Goal: Use online tool/utility: Use online tool/utility

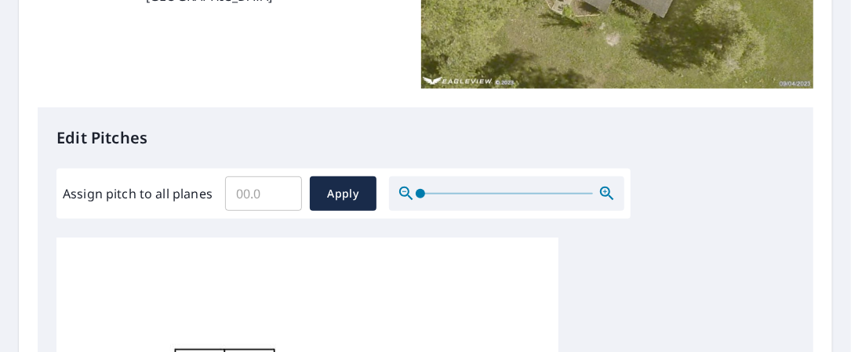
scroll to position [392, 0]
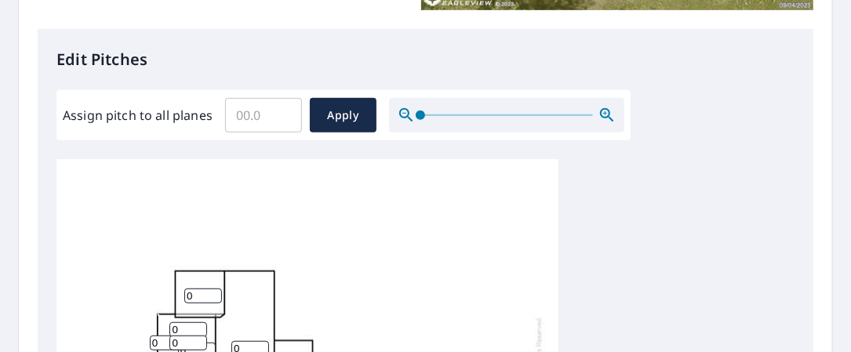
click at [239, 117] on input "Assign pitch to all planes" at bounding box center [263, 115] width 77 height 44
type input "5"
click at [340, 107] on span "Apply" at bounding box center [343, 116] width 42 height 20
type input "5"
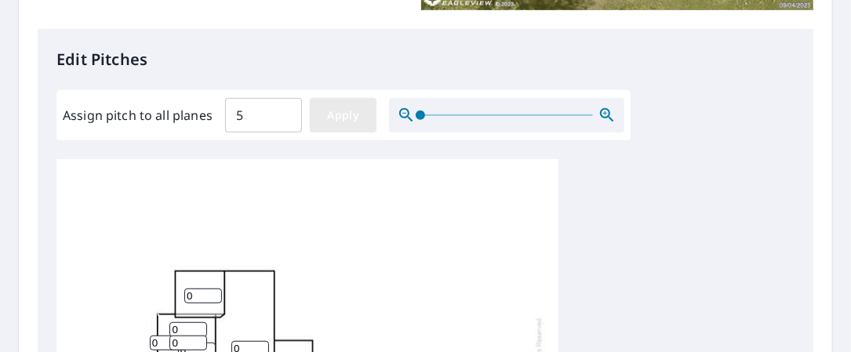
type input "5"
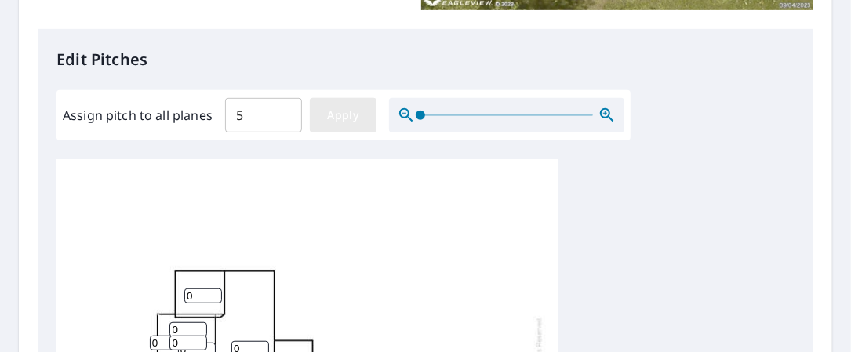
type input "5"
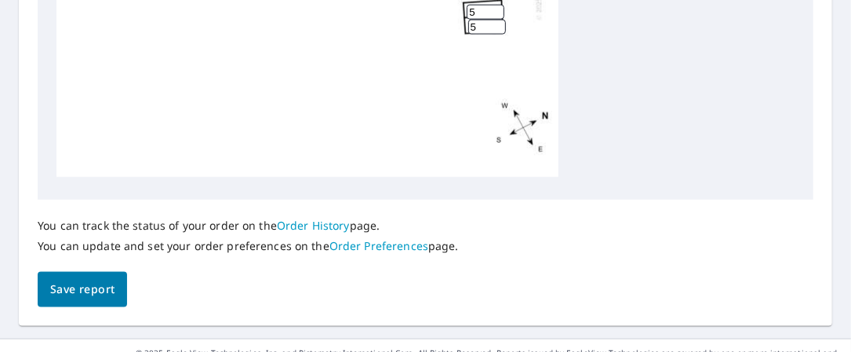
scroll to position [900, 0]
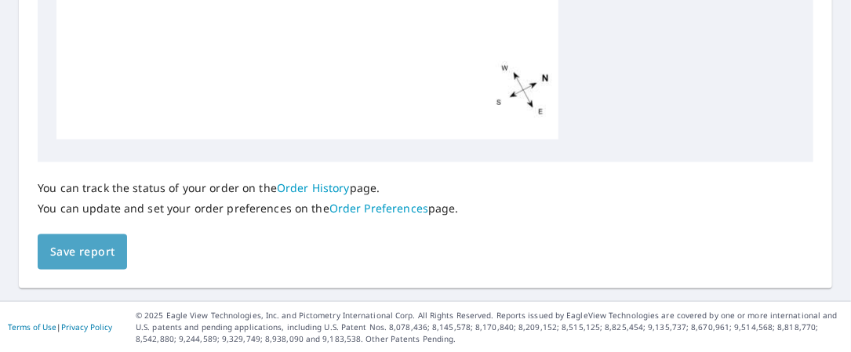
click at [94, 248] on span "Save report" at bounding box center [82, 252] width 64 height 20
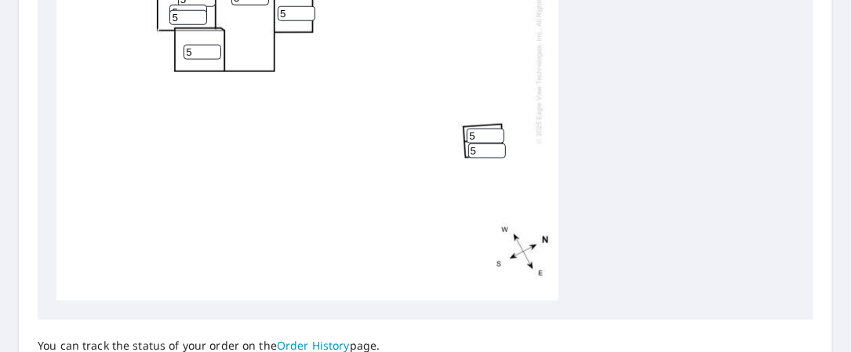
scroll to position [0, 0]
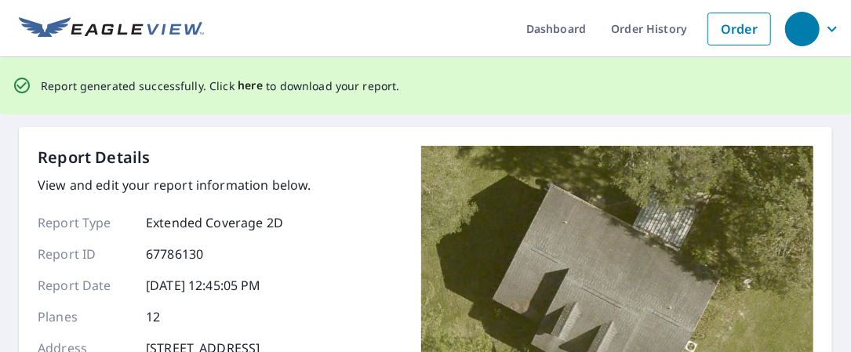
click at [238, 85] on span "here" at bounding box center [251, 86] width 26 height 20
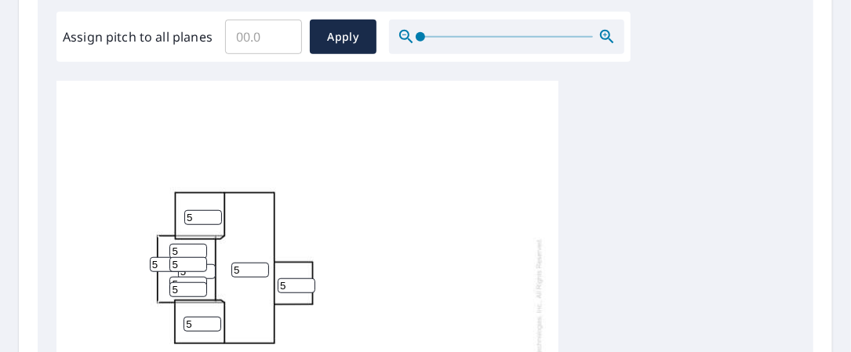
scroll to position [392, 0]
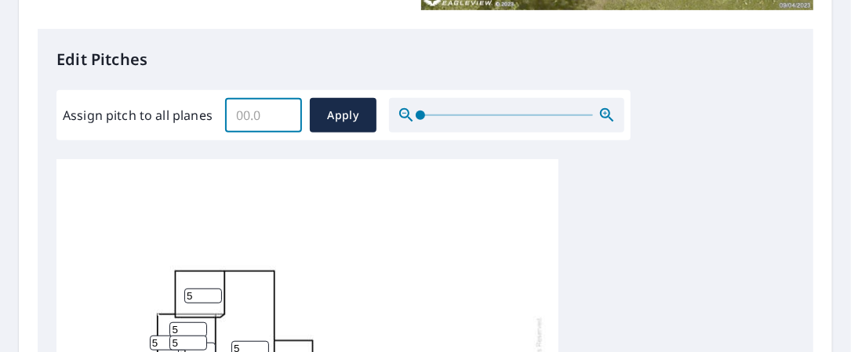
drag, startPoint x: 264, startPoint y: 118, endPoint x: 231, endPoint y: 122, distance: 33.9
click at [231, 122] on input "Assign pitch to all planes" at bounding box center [263, 115] width 77 height 44
type input "5"
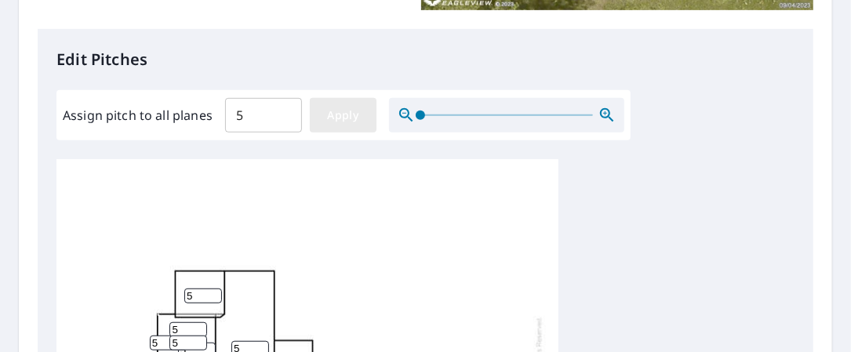
click at [337, 115] on span "Apply" at bounding box center [343, 116] width 42 height 20
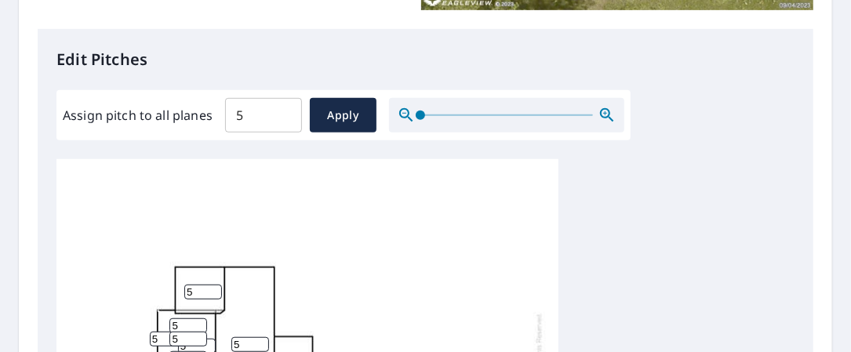
scroll to position [549, 0]
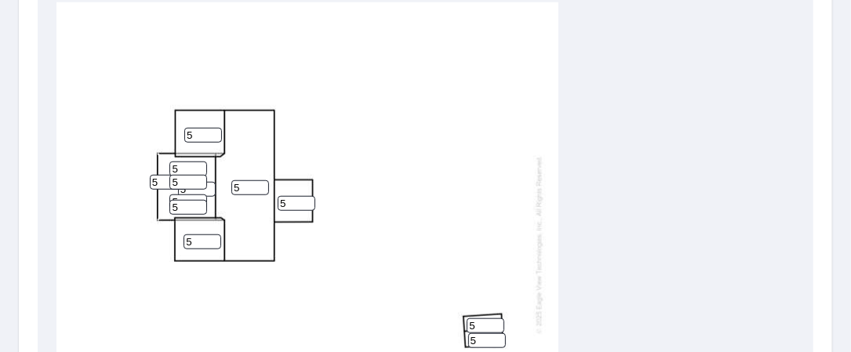
click at [286, 196] on input "5" at bounding box center [297, 203] width 38 height 15
drag, startPoint x: 289, startPoint y: 191, endPoint x: 281, endPoint y: 191, distance: 7.9
click at [281, 196] on input "5" at bounding box center [297, 203] width 38 height 15
type input "1"
type input "0"
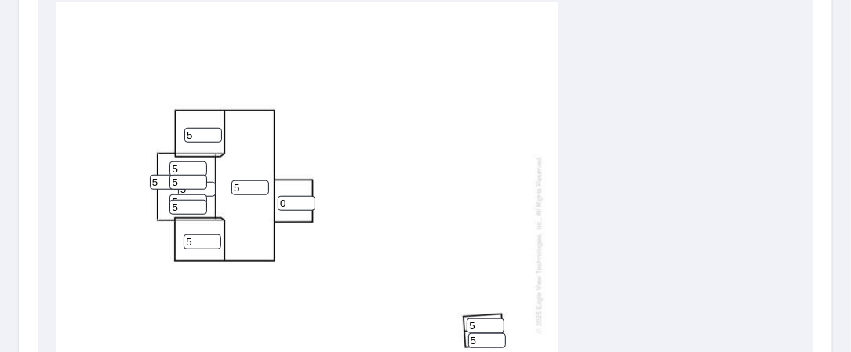
click at [500, 200] on div "5 5 5 5 0 5 5 5 5 5 5 5" at bounding box center [307, 244] width 502 height 493
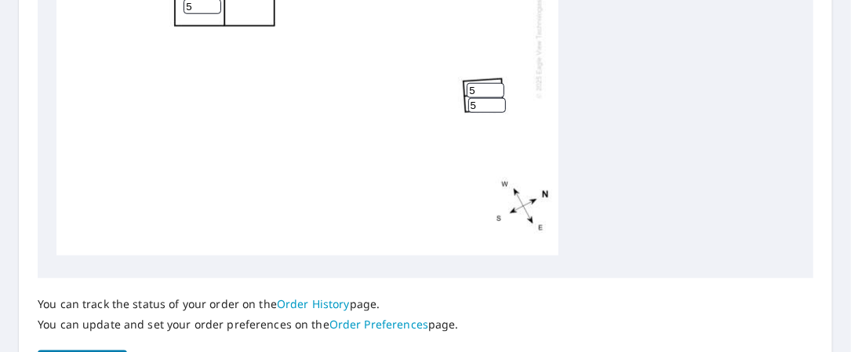
scroll to position [900, 0]
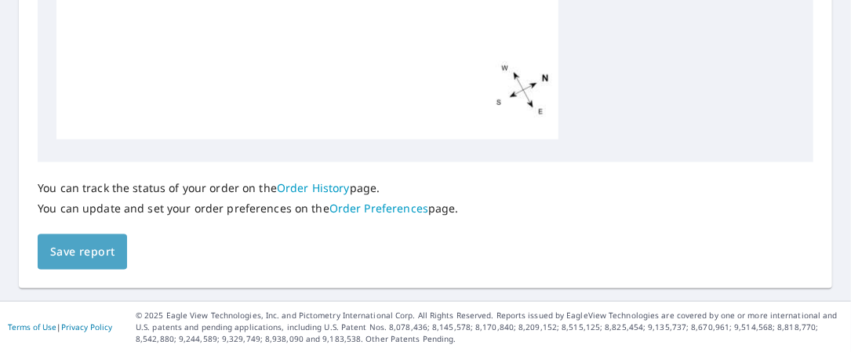
click at [69, 244] on span "Save report" at bounding box center [82, 252] width 64 height 20
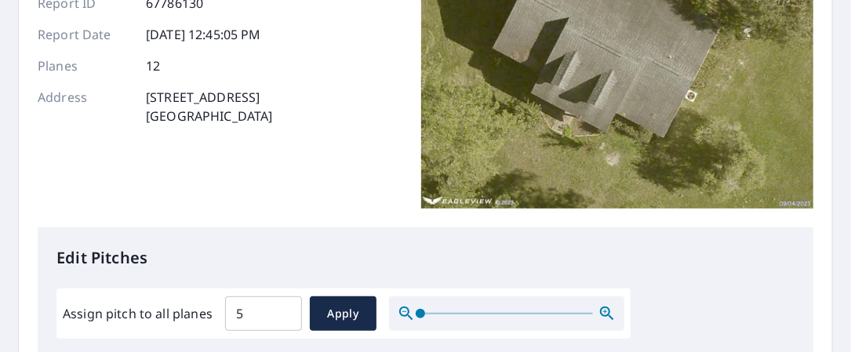
scroll to position [0, 0]
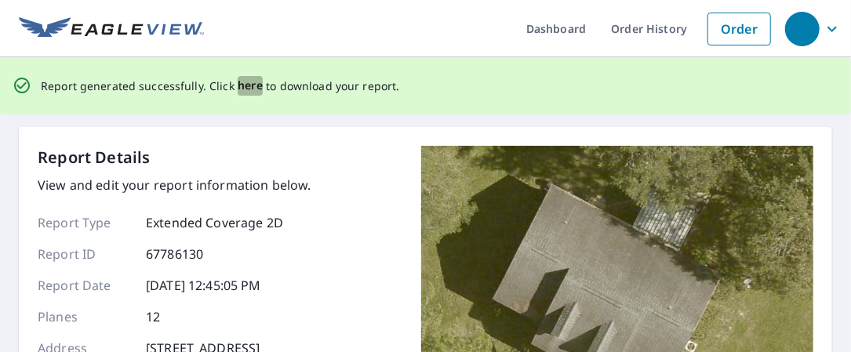
click at [240, 87] on span "here" at bounding box center [251, 86] width 26 height 20
